Goal: Check status: Check status

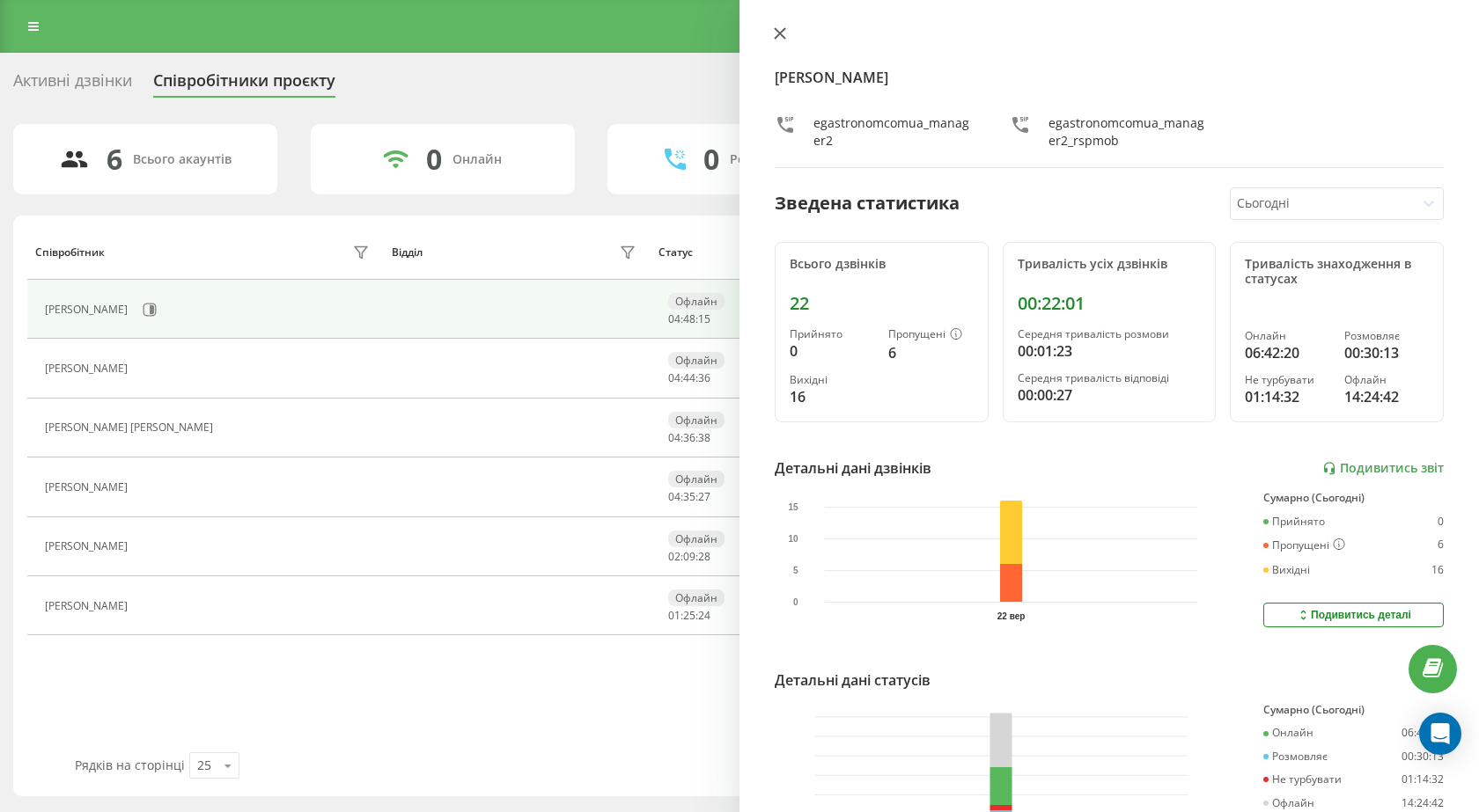
click at [784, 36] on icon at bounding box center [779, 33] width 12 height 12
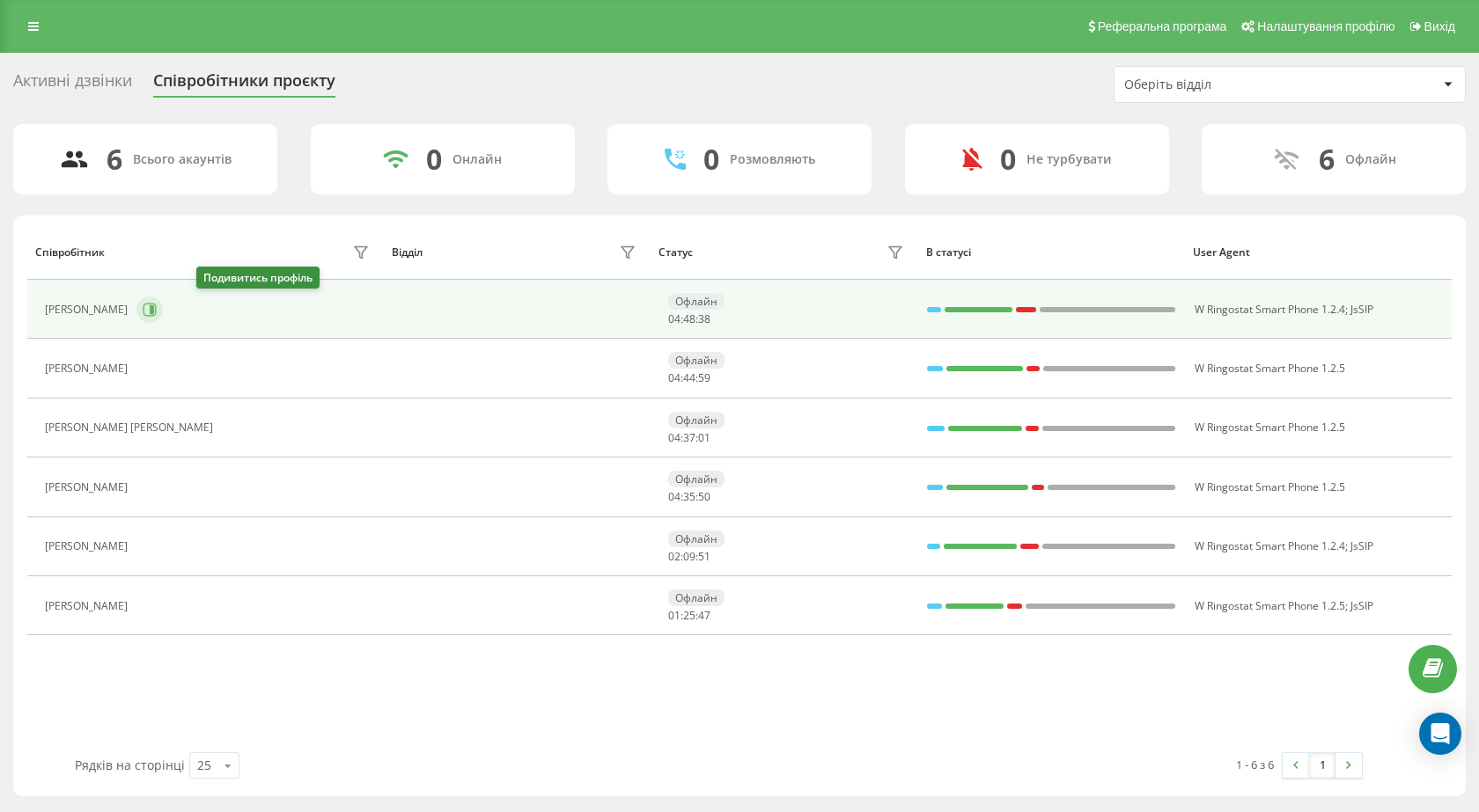
click at [157, 306] on icon at bounding box center [150, 309] width 14 height 14
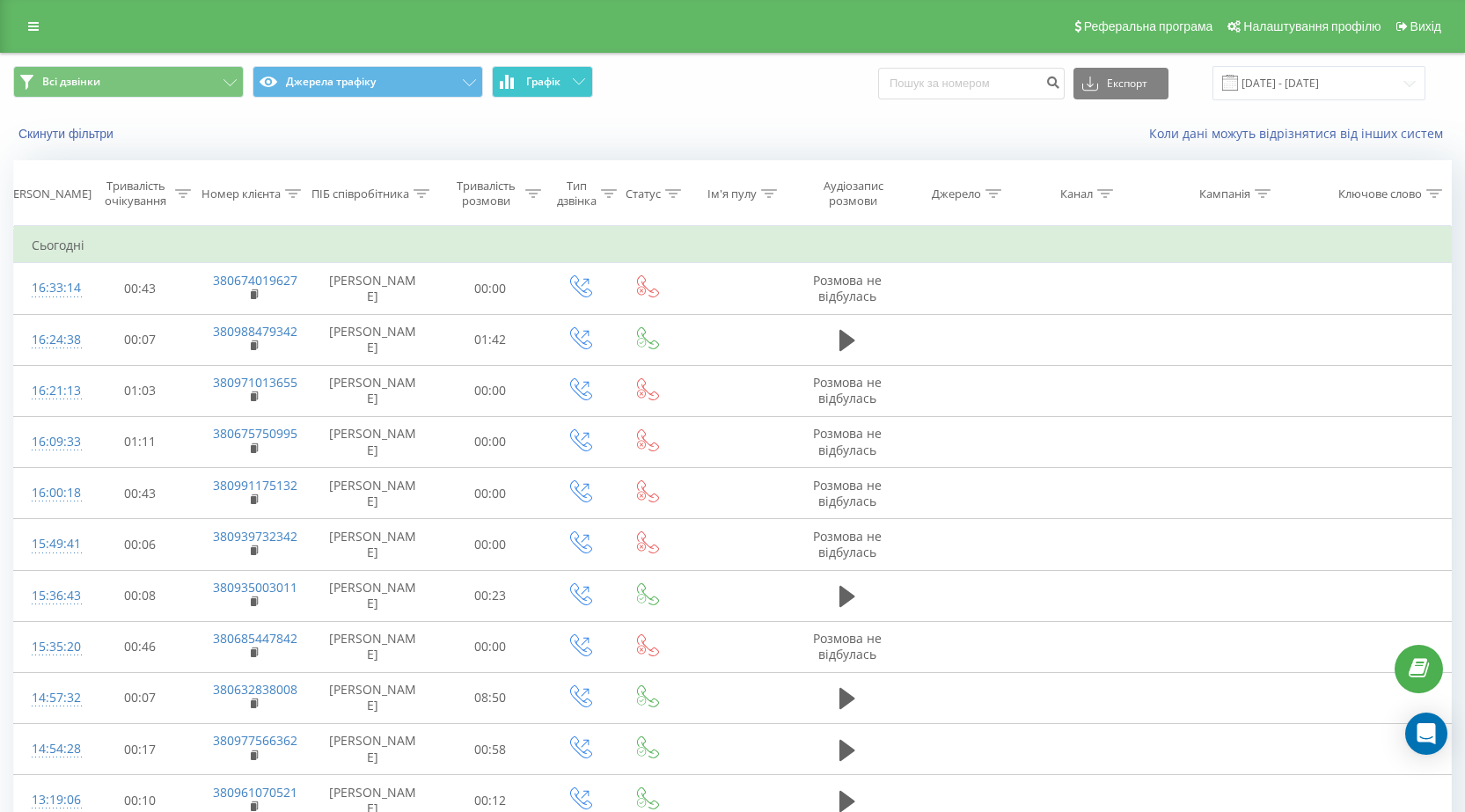
click at [568, 83] on button "Графік" at bounding box center [542, 82] width 101 height 32
